Goal: Find specific page/section: Find specific page/section

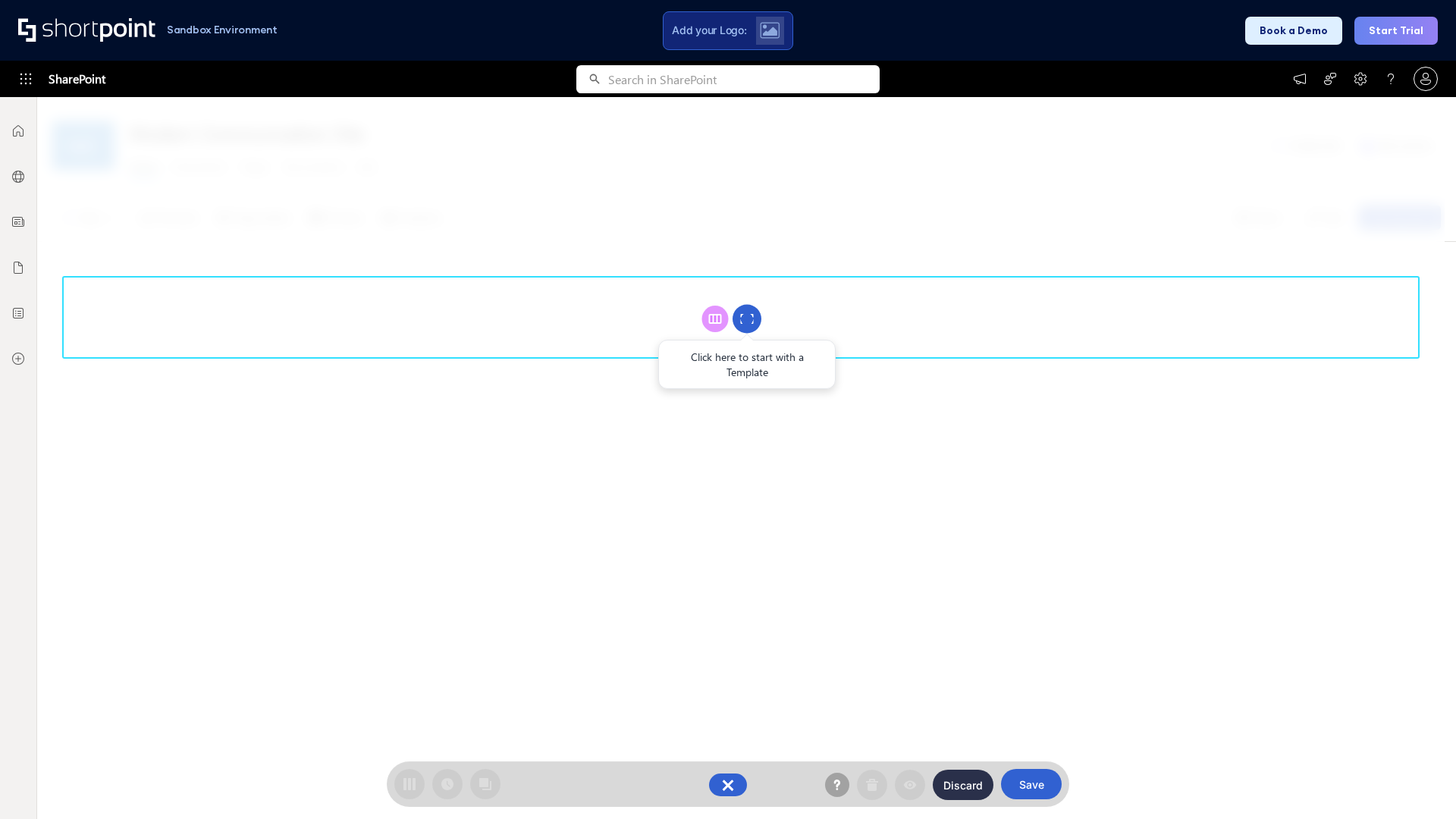
click at [747, 318] on circle at bounding box center [747, 319] width 29 height 29
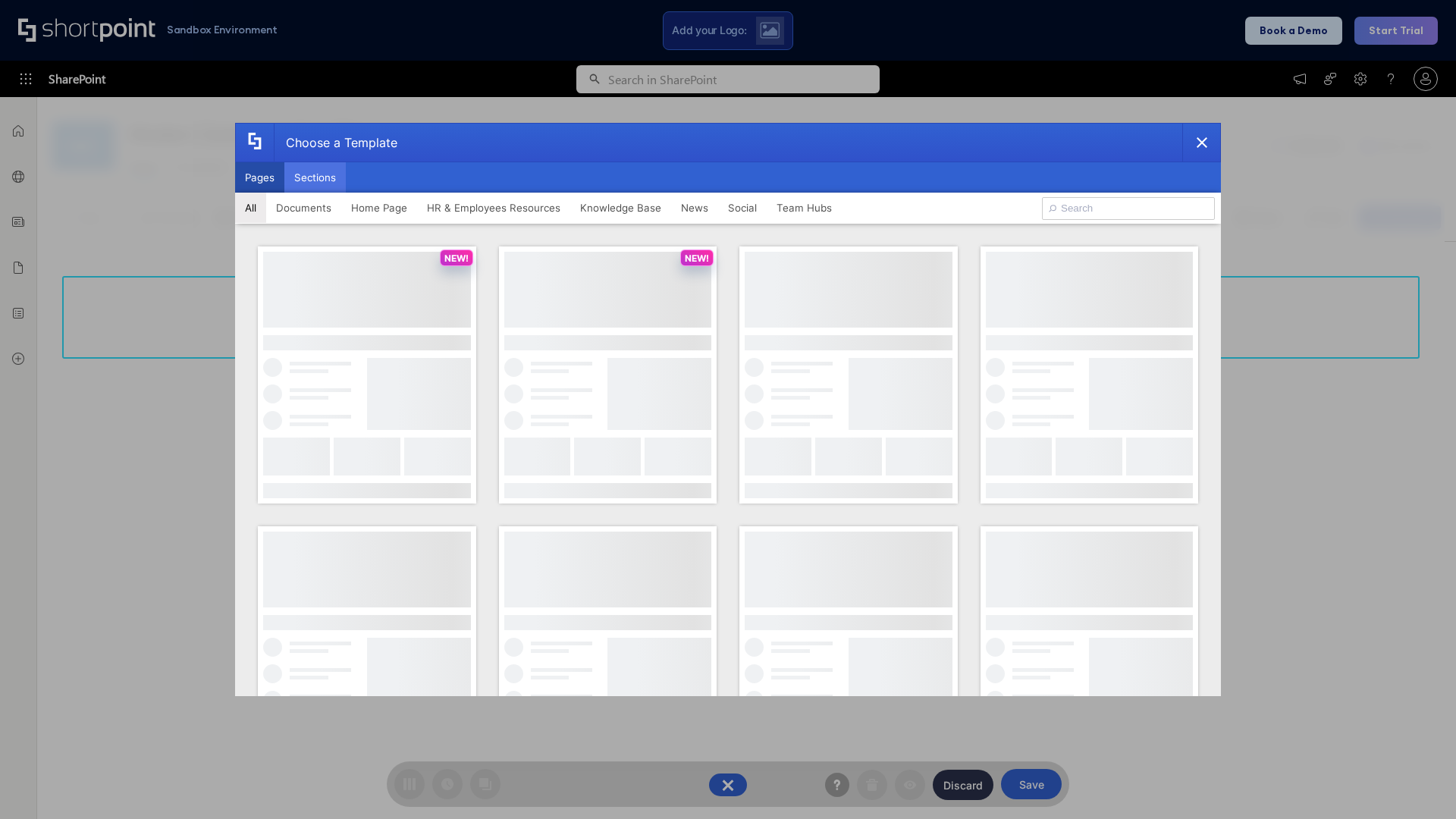
click at [314, 177] on button "Sections" at bounding box center [315, 177] width 62 height 30
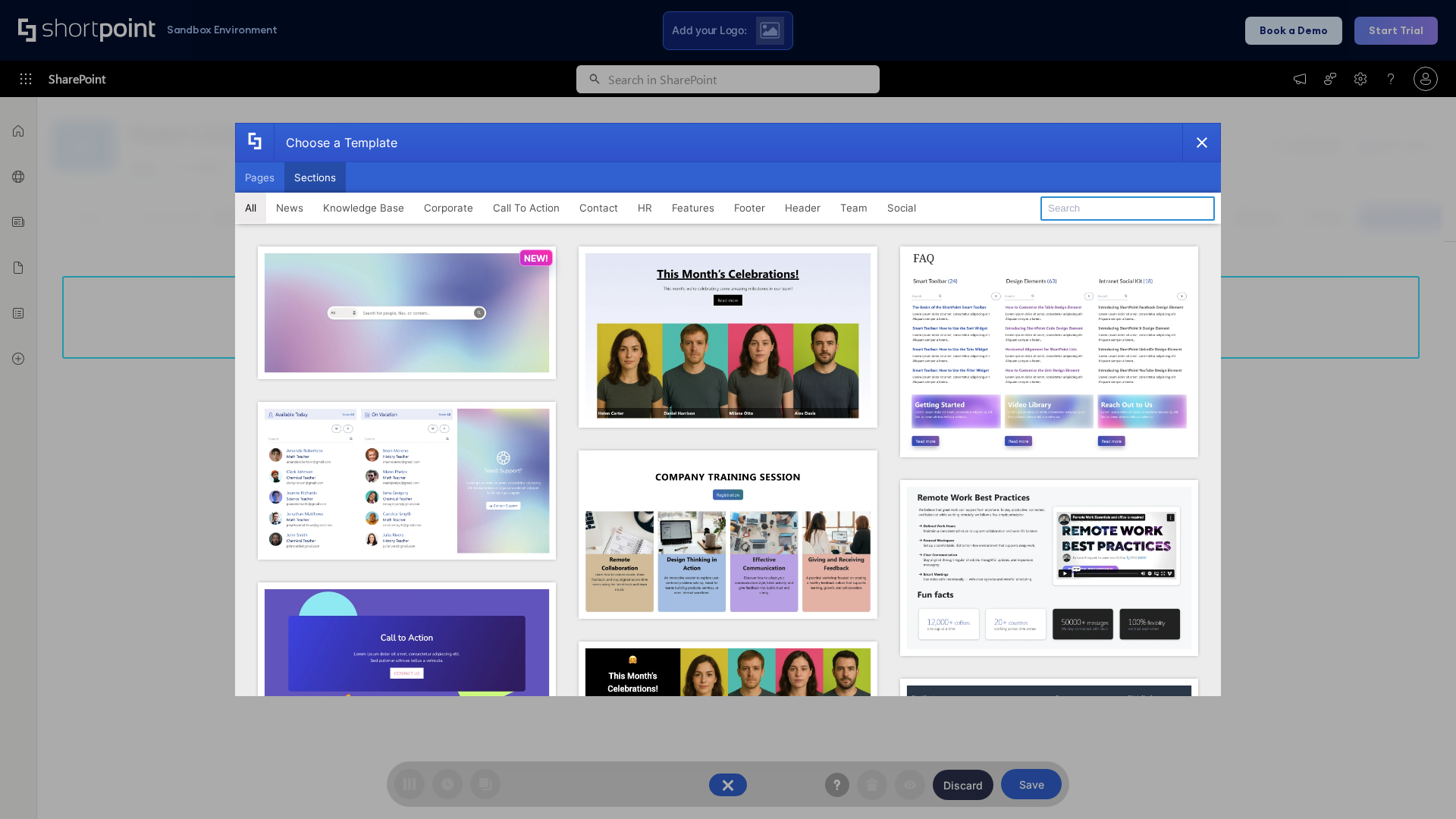
type input "HR Hub 2"
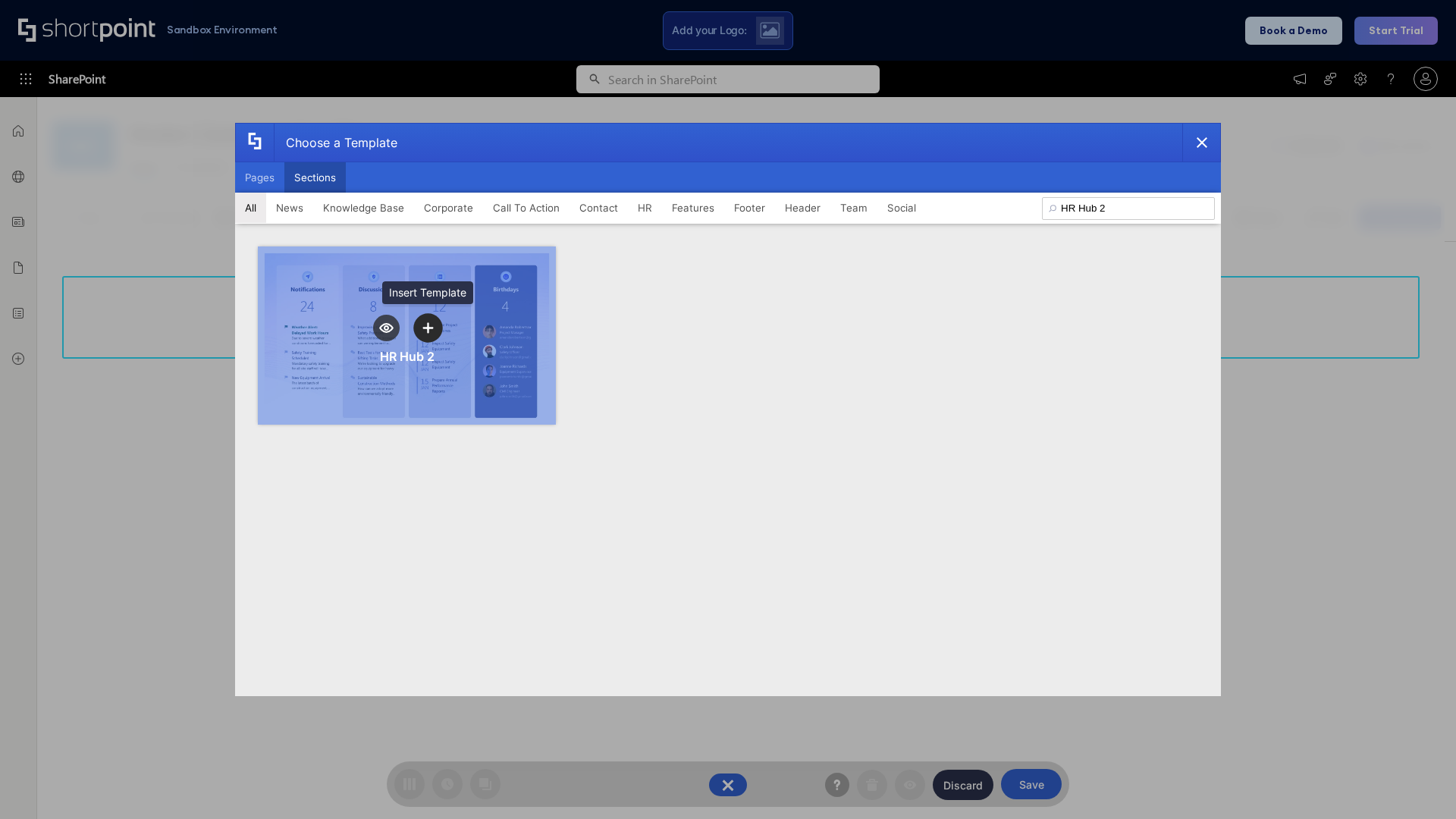
click at [427, 328] on icon "template selector" at bounding box center [427, 327] width 11 height 11
